Goal: Task Accomplishment & Management: Use online tool/utility

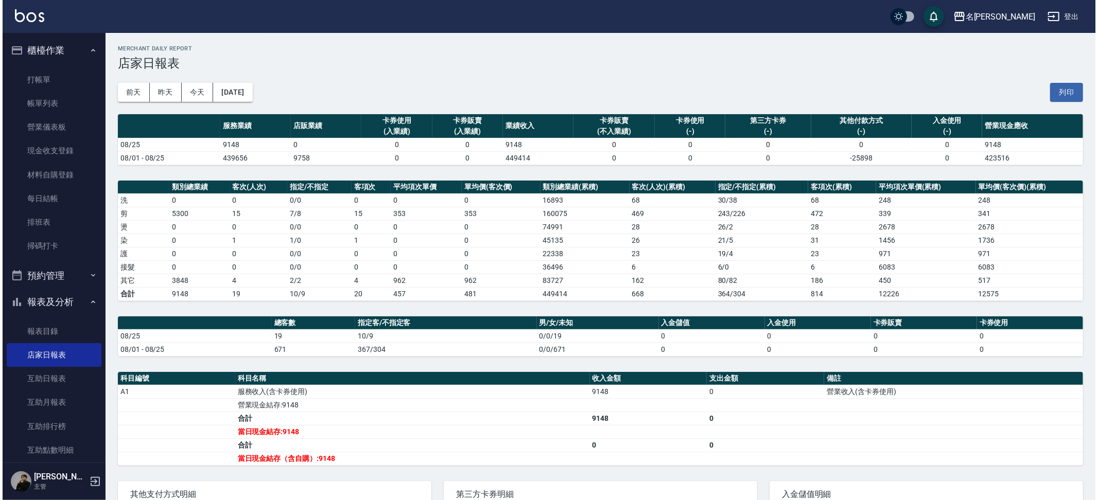
scroll to position [8, 0]
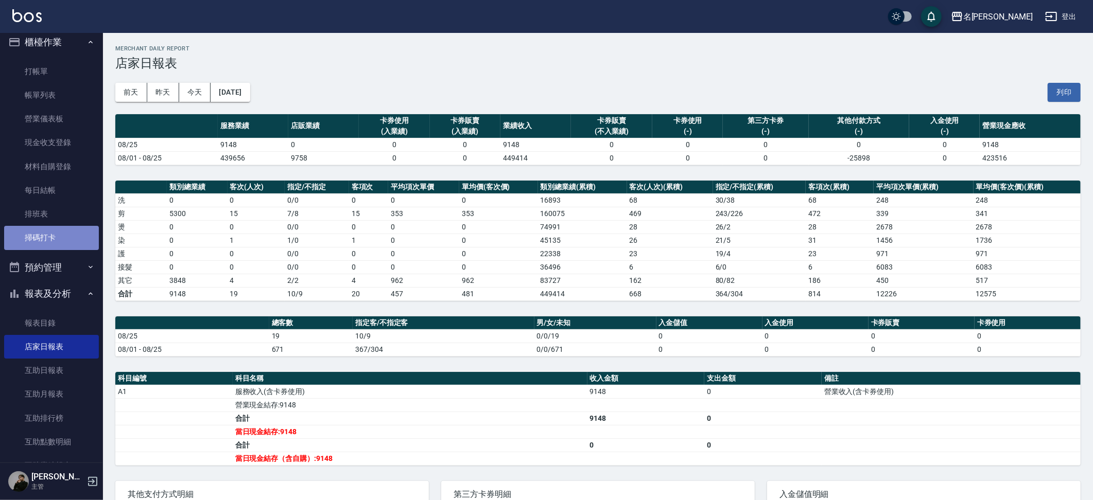
click at [70, 244] on link "掃碼打卡" at bounding box center [51, 238] width 95 height 24
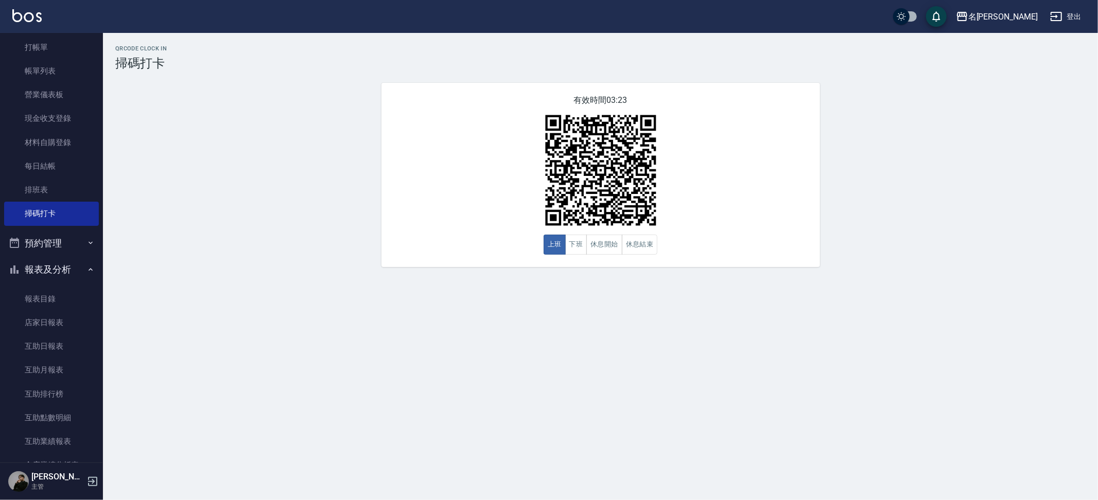
scroll to position [33, 0]
click at [44, 217] on link "掃碼打卡" at bounding box center [51, 213] width 95 height 24
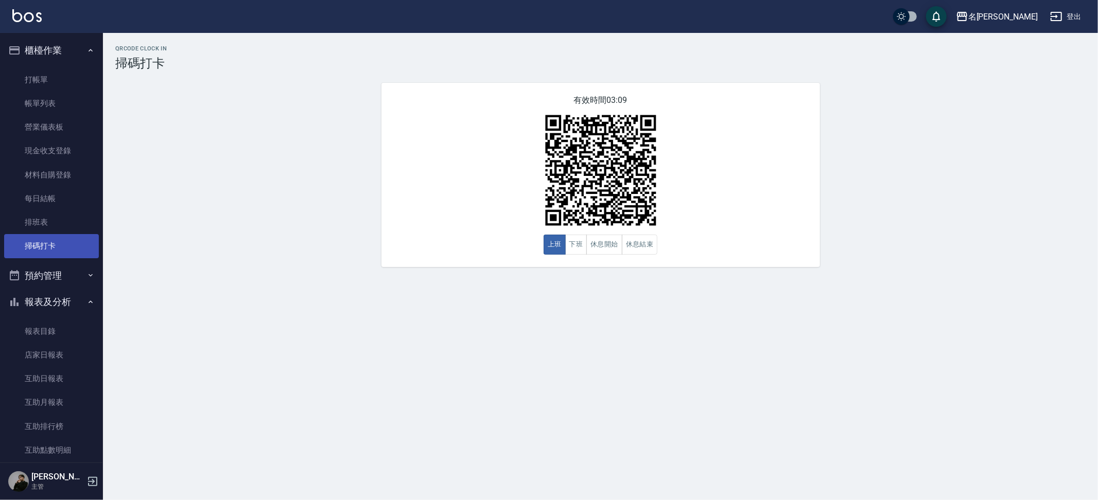
click at [27, 242] on link "掃碼打卡" at bounding box center [51, 246] width 95 height 24
click at [569, 246] on button "下班" at bounding box center [576, 245] width 22 height 20
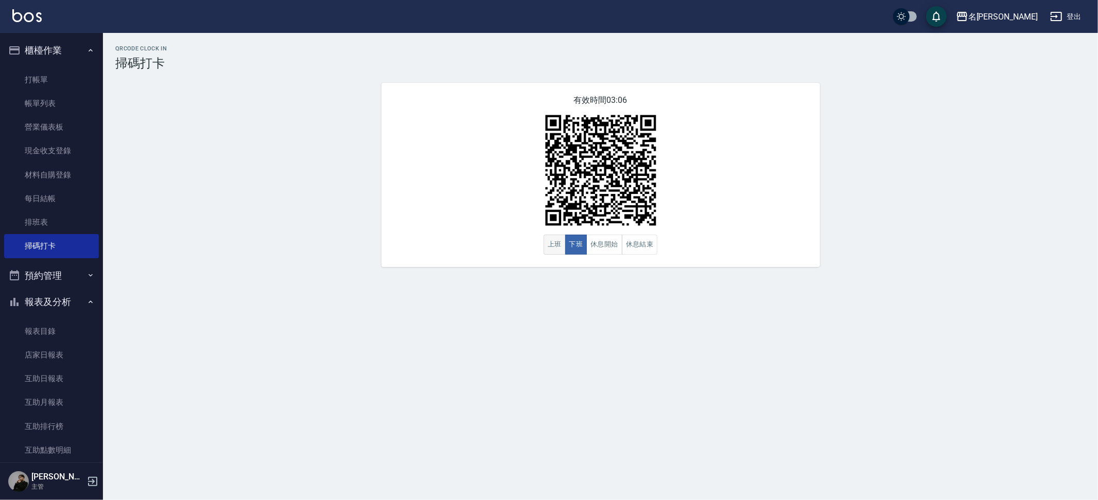
click at [554, 245] on button "上班" at bounding box center [555, 245] width 22 height 20
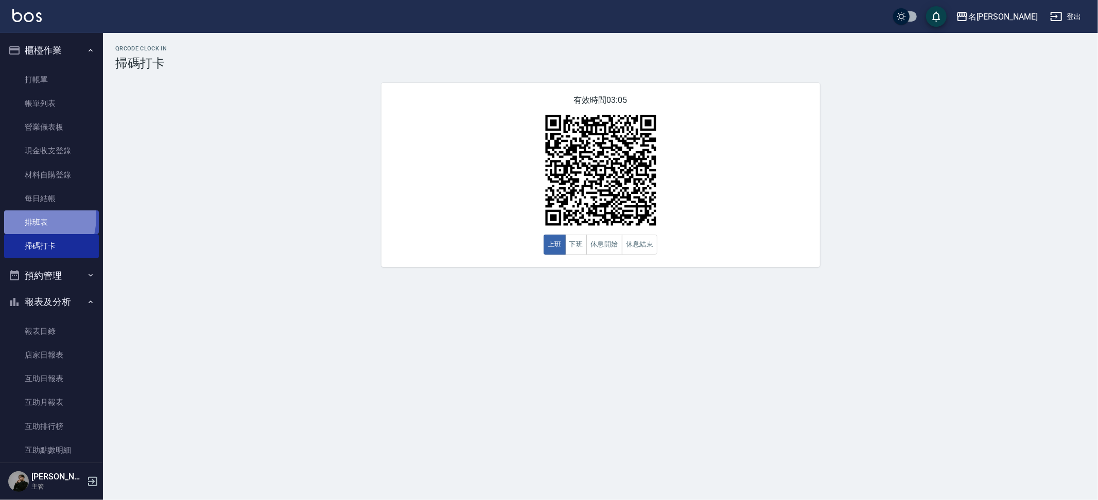
click at [25, 215] on link "排班表" at bounding box center [51, 223] width 95 height 24
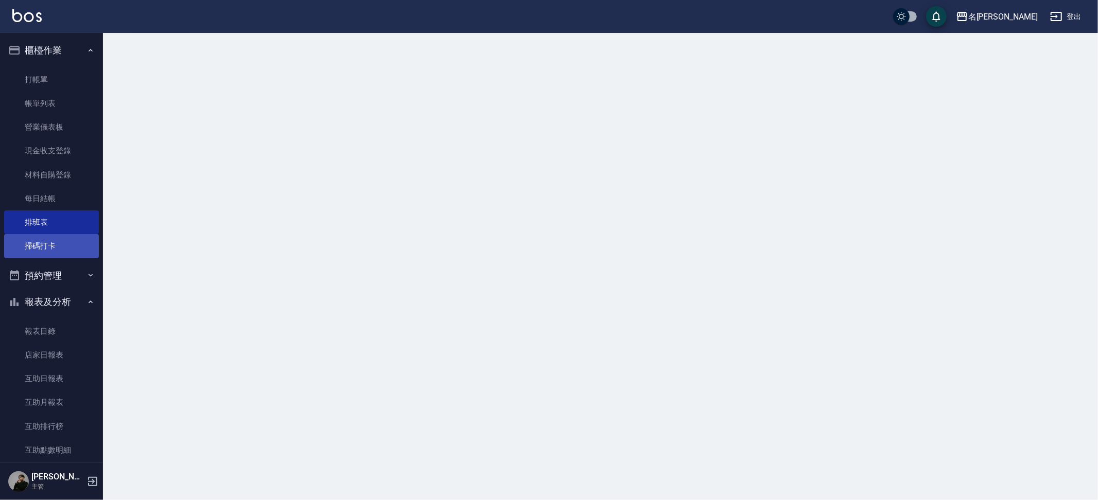
click at [28, 237] on link "掃碼打卡" at bounding box center [51, 246] width 95 height 24
